Goal: Task Accomplishment & Management: Complete application form

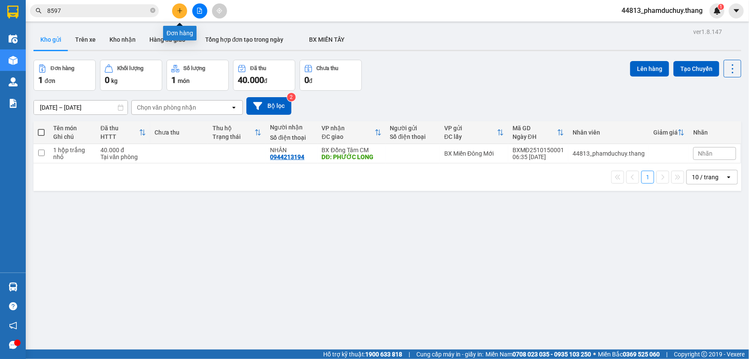
click at [177, 14] on button at bounding box center [179, 10] width 15 height 15
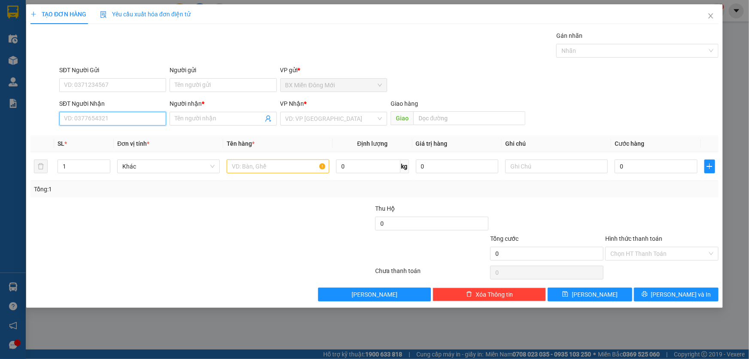
click at [117, 117] on input "SĐT Người Nhận" at bounding box center [112, 119] width 107 height 14
type input "0989008391"
click at [214, 116] on input "Người nhận *" at bounding box center [219, 118] width 88 height 9
click at [107, 167] on span "down" at bounding box center [105, 169] width 5 height 5
type input "A TIỆP"
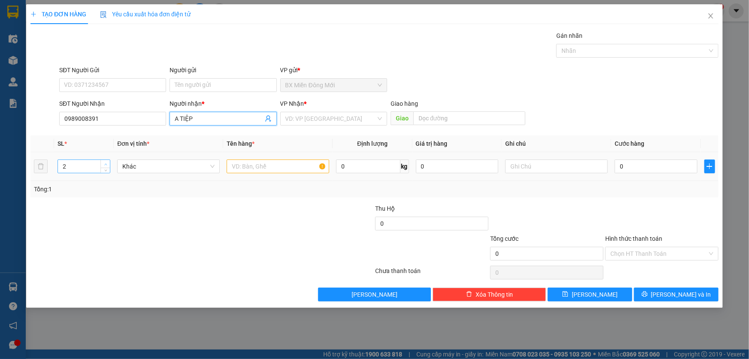
click at [105, 163] on icon "up" at bounding box center [105, 164] width 3 height 3
type input "5"
click at [105, 163] on icon "up" at bounding box center [105, 164] width 3 height 3
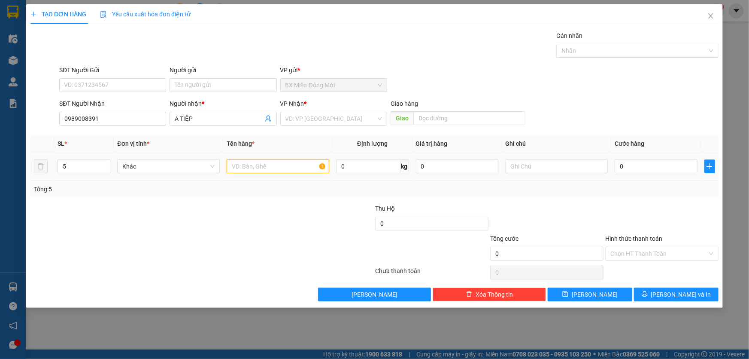
click at [262, 162] on input "text" at bounding box center [278, 166] width 103 height 14
type input "5 KIỆN"
click at [293, 115] on input "search" at bounding box center [331, 118] width 91 height 13
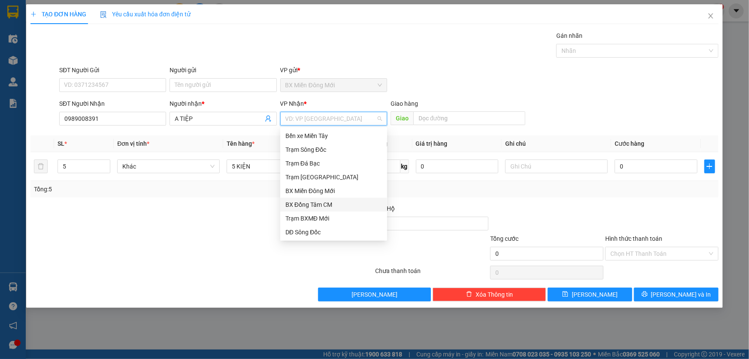
click at [331, 203] on div "BX Đồng Tâm CM" at bounding box center [334, 204] width 97 height 9
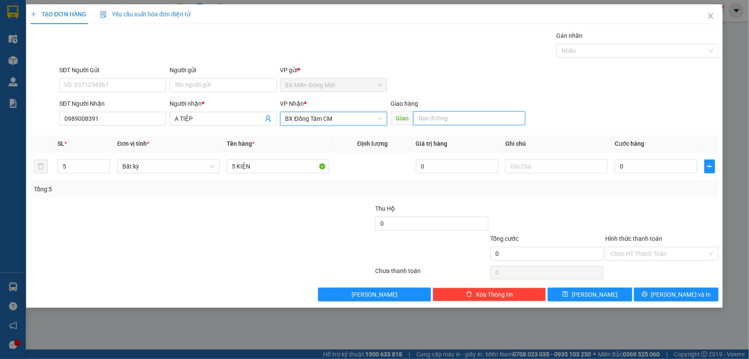
click at [424, 118] on input "text" at bounding box center [470, 118] width 112 height 14
type input "CX PHÚ [GEOGRAPHIC_DATA]"
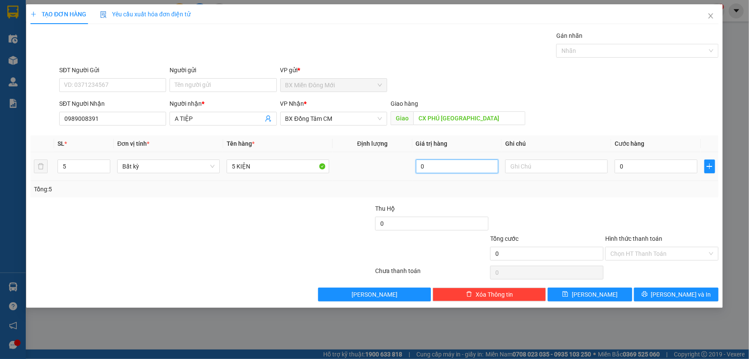
click at [448, 168] on input "0" at bounding box center [457, 166] width 83 height 14
click at [648, 165] on input "0" at bounding box center [656, 166] width 83 height 14
click at [142, 83] on input "SĐT Người Gửi" at bounding box center [112, 85] width 107 height 14
type input "0988229697"
click at [219, 86] on input "Người gửi" at bounding box center [223, 85] width 107 height 14
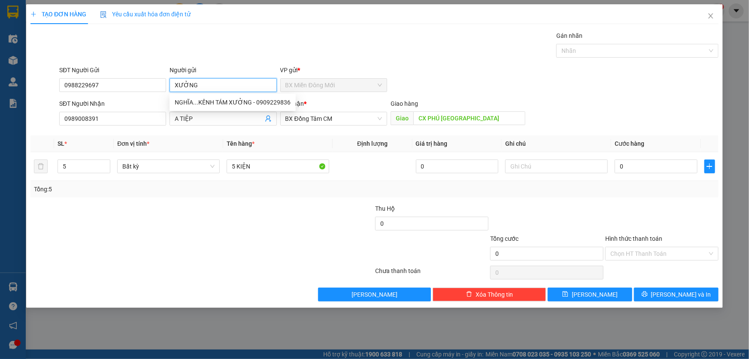
type input "XƯỞNG"
click at [485, 75] on div "SĐT Người Gửi 0988229697 Người gửi XƯỞNG VP gửi * BX Miền [GEOGRAPHIC_DATA]" at bounding box center [389, 80] width 663 height 30
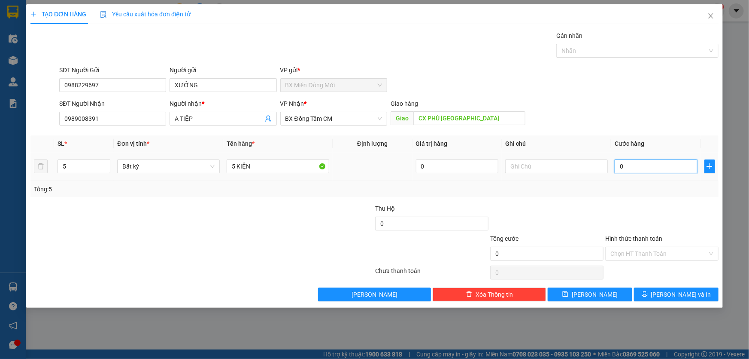
click at [636, 164] on input "0" at bounding box center [656, 166] width 83 height 14
type input "3"
type input "35"
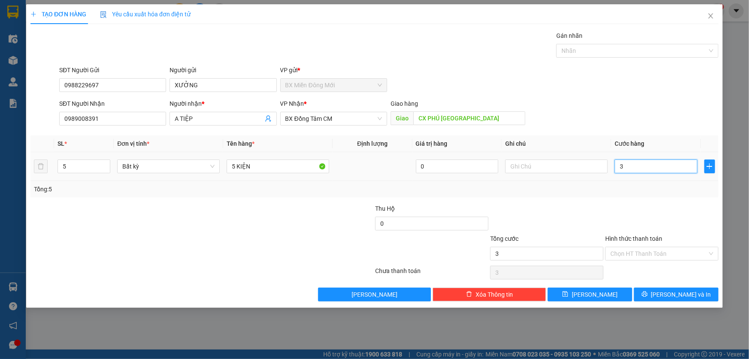
type input "35"
type input "350"
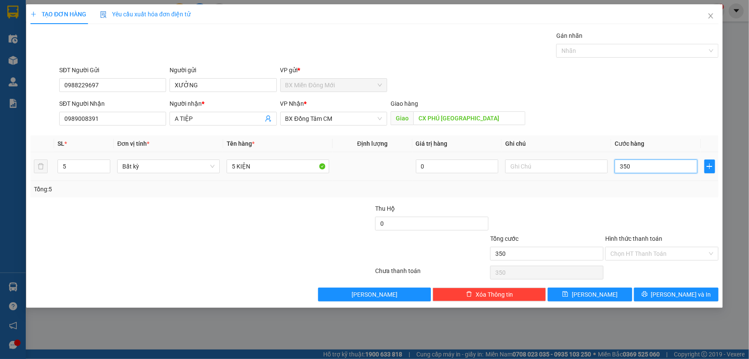
type input "3.500"
type input "35.000"
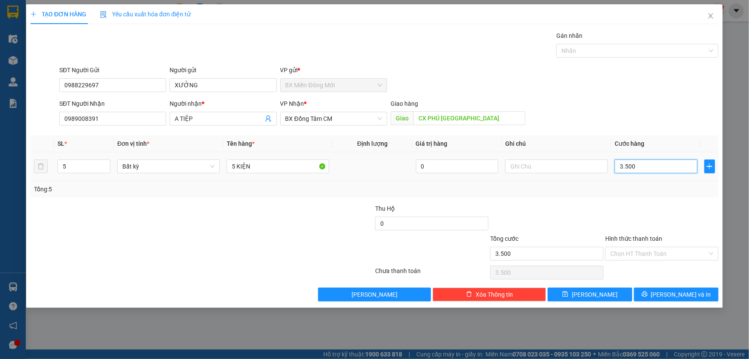
type input "35.000"
type input "350.000"
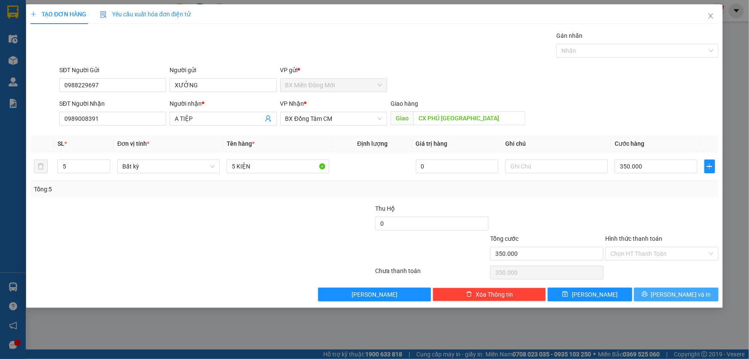
click at [674, 294] on span "[PERSON_NAME] và In" at bounding box center [682, 293] width 60 height 9
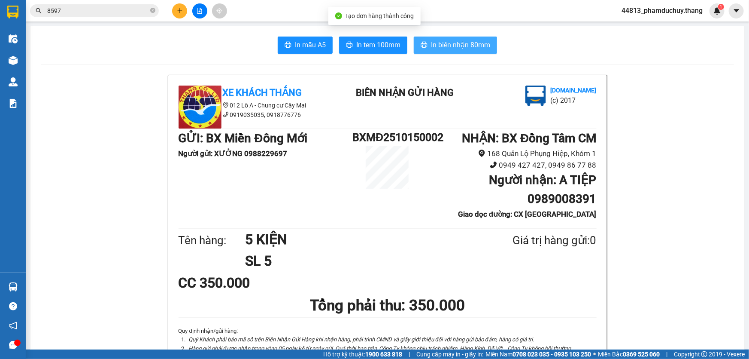
click at [447, 47] on span "In biên nhận 80mm" at bounding box center [460, 45] width 59 height 11
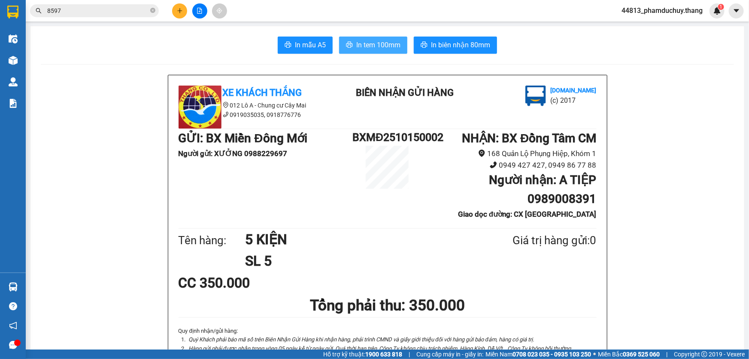
click at [378, 46] on span "In tem 100mm" at bounding box center [378, 45] width 44 height 11
